Goal: Transaction & Acquisition: Purchase product/service

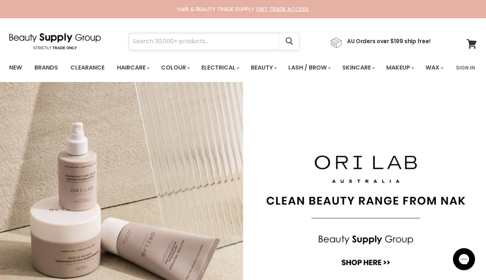
click at [169, 37] on input "Search" at bounding box center [204, 41] width 150 height 17
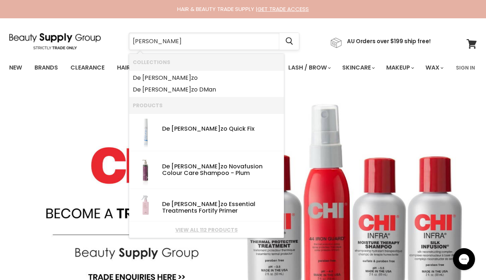
type input "de lorenzo"
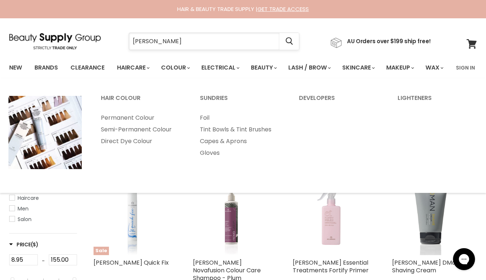
click at [189, 43] on input "[PERSON_NAME]" at bounding box center [204, 41] width 150 height 17
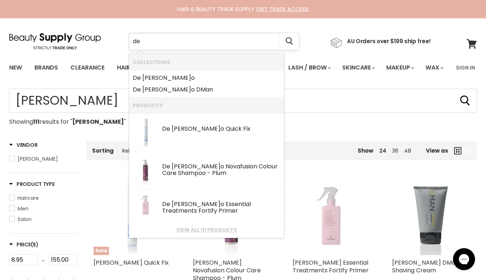
type input "d"
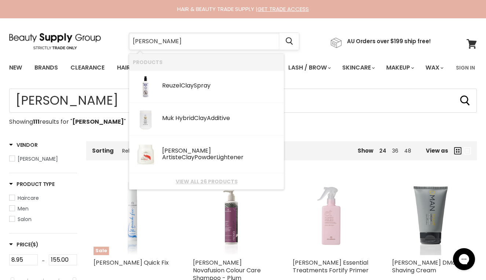
type input "clay light"
drag, startPoint x: 189, startPoint y: 43, endPoint x: 181, endPoint y: 157, distance: 114.6
click at [181, 157] on div "De Lorenzo Nova Artiste Clay Powder Ligh tener" at bounding box center [221, 155] width 118 height 14
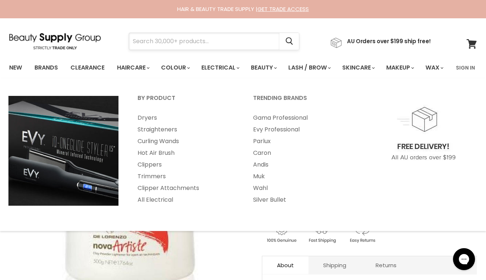
click at [235, 45] on input "Search" at bounding box center [204, 41] width 150 height 17
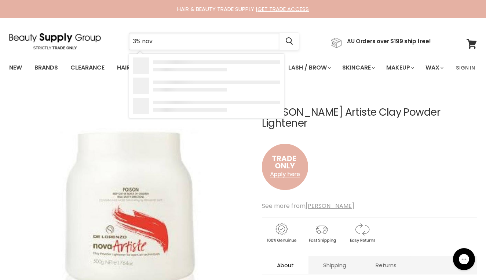
type input "3% novo"
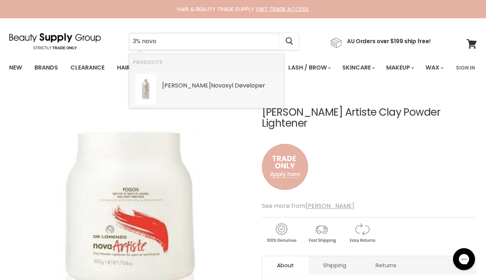
click at [213, 89] on div "De Lorenzo Novo xyl Developer" at bounding box center [221, 86] width 118 height 8
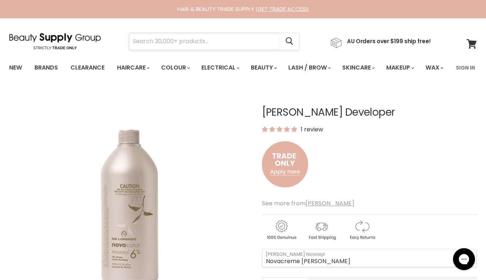
click at [192, 37] on input "Search" at bounding box center [204, 41] width 150 height 17
type input "1o volume"
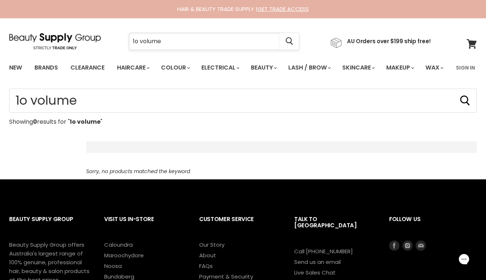
click at [139, 44] on input "1o volume" at bounding box center [204, 41] width 150 height 17
type input "10 volume"
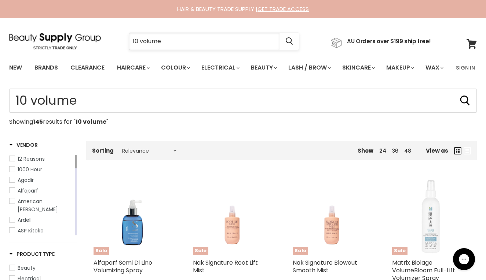
click at [170, 37] on input "10 volume" at bounding box center [204, 41] width 150 height 17
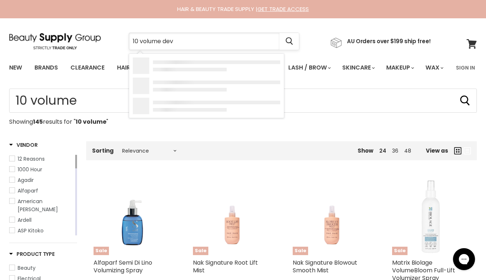
type input "10 volume deve"
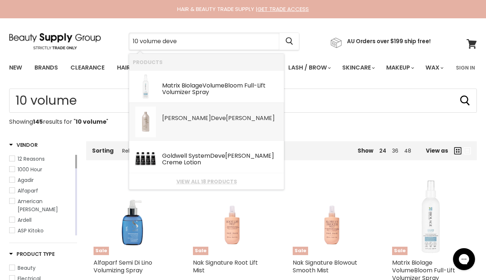
click at [159, 120] on link "De Lorenzo Novoxyl Deve loper SKU: 9320957031621-01 De Lorenzo" at bounding box center [206, 122] width 147 height 31
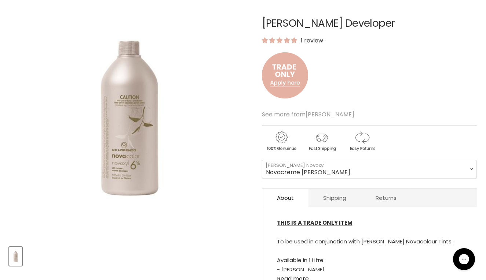
scroll to position [89, 0]
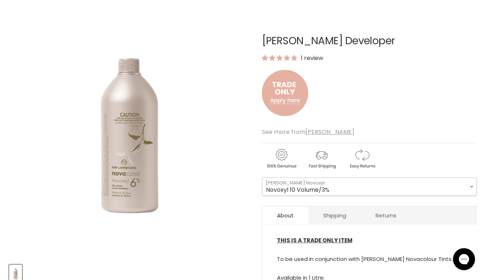
scroll to position [73, 0]
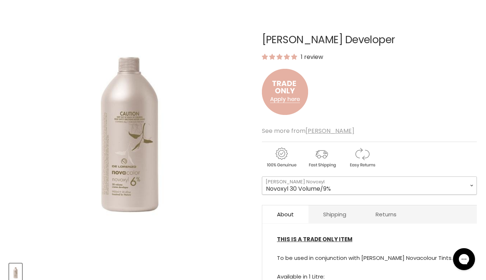
select select "Novoxyl 30 Volume/9%"
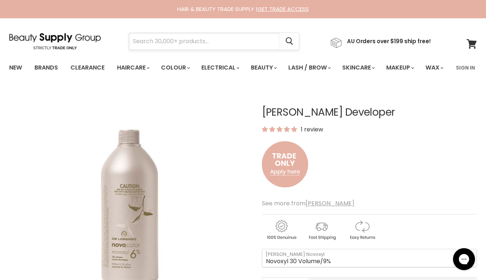
click at [183, 40] on input "Search" at bounding box center [204, 41] width 150 height 17
type input "foils"
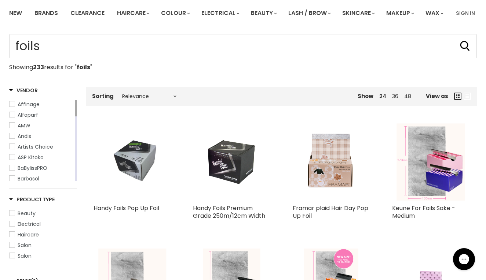
scroll to position [54, 0]
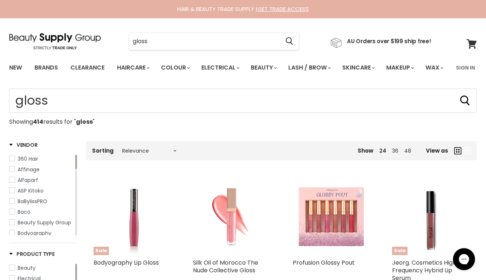
type input "gloss"
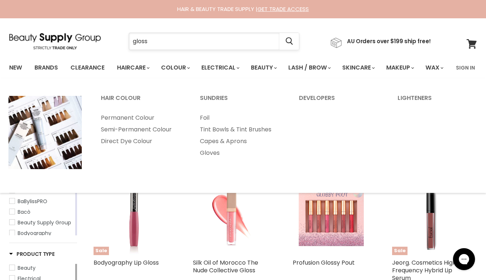
click at [171, 44] on input "gloss" at bounding box center [204, 41] width 150 height 17
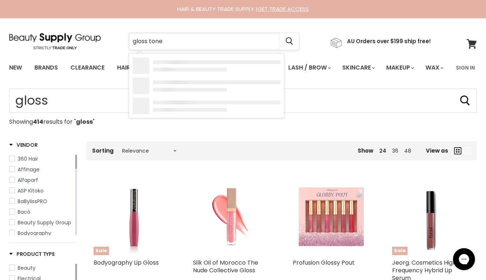
type input "gloss toner"
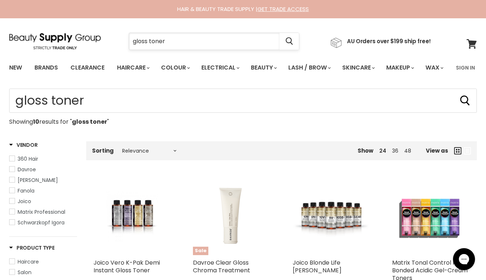
click at [132, 41] on input "gloss toner" at bounding box center [204, 41] width 150 height 17
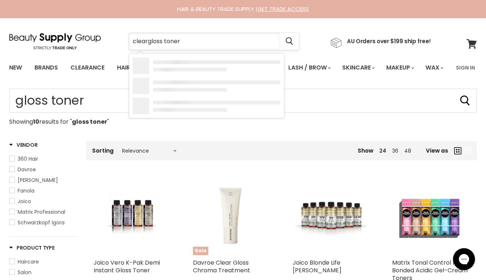
type input "clear gloss toner"
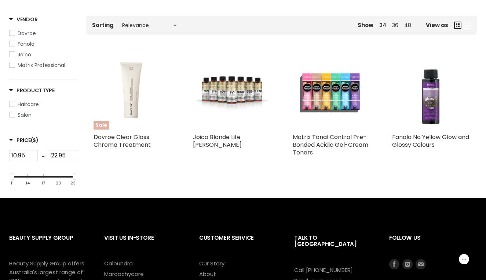
scroll to position [127, 0]
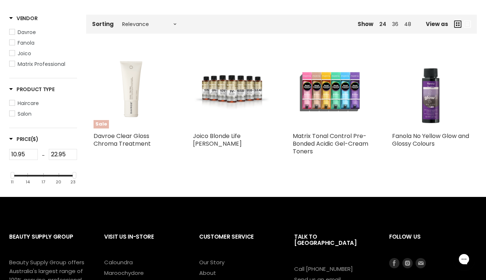
click at [133, 129] on img "Main content" at bounding box center [131, 89] width 77 height 77
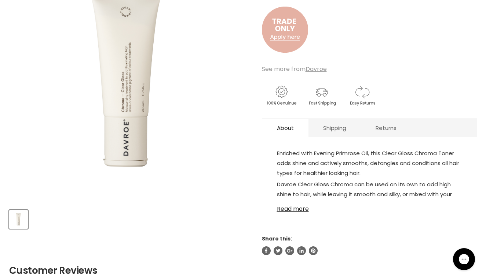
scroll to position [126, 0]
click at [283, 213] on link "Read more" at bounding box center [369, 207] width 185 height 11
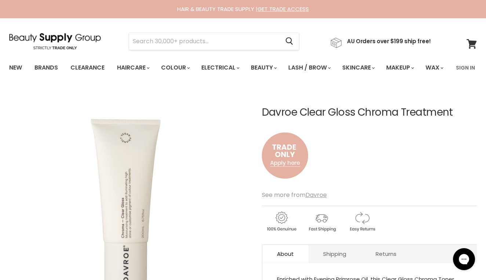
scroll to position [0, 0]
